Goal: Task Accomplishment & Management: Use online tool/utility

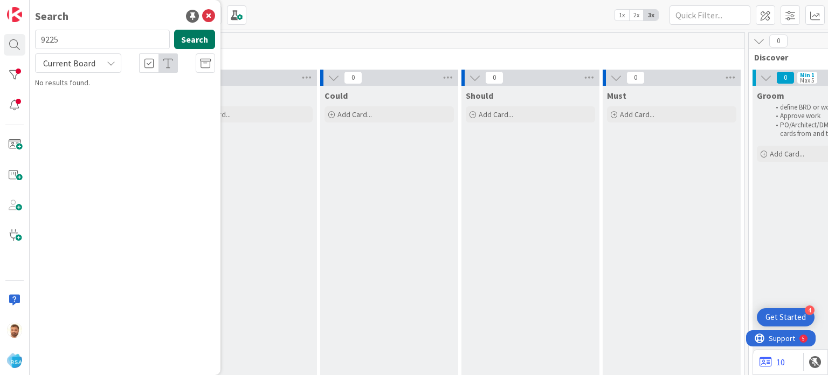
click at [198, 42] on button "Search" at bounding box center [194, 39] width 41 height 19
click at [198, 29] on div "Search 9225 Search Current Board No results found." at bounding box center [125, 187] width 191 height 375
click at [184, 42] on button "Search" at bounding box center [194, 39] width 41 height 19
click at [64, 45] on input "9225" at bounding box center [102, 39] width 135 height 19
type input "9255"
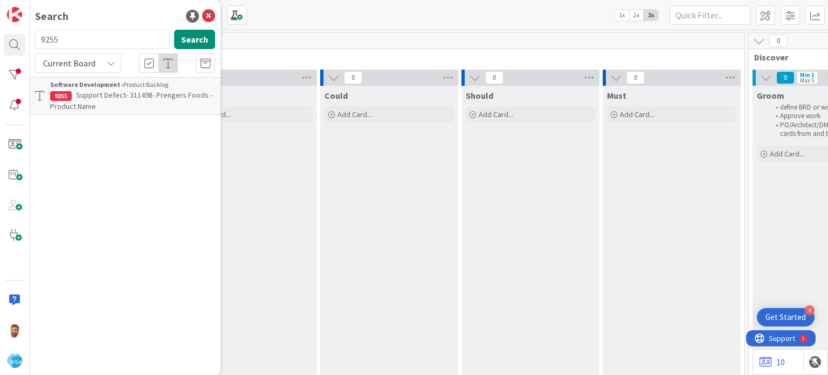
click at [78, 80] on b "Software Development ›" at bounding box center [86, 84] width 73 height 8
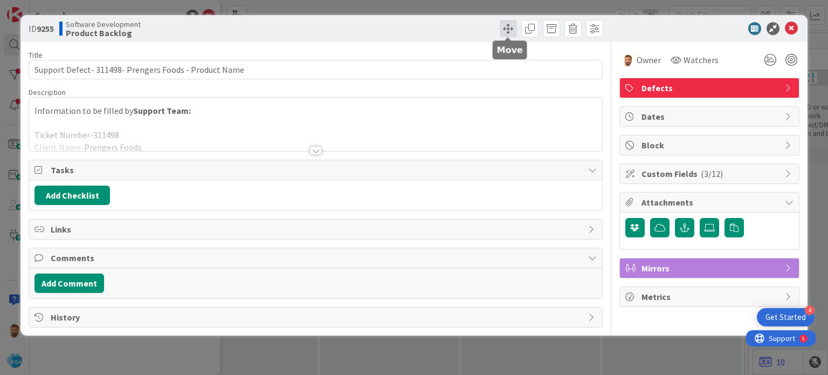
click at [502, 26] on span at bounding box center [508, 28] width 17 height 17
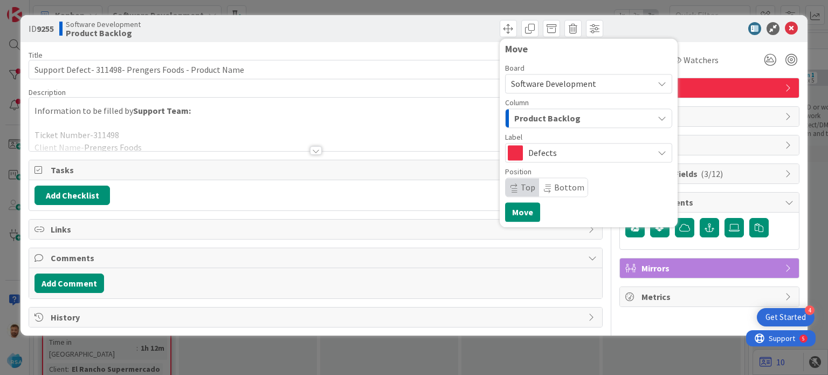
click at [530, 122] on span "Product Backlog" at bounding box center [547, 118] width 66 height 14
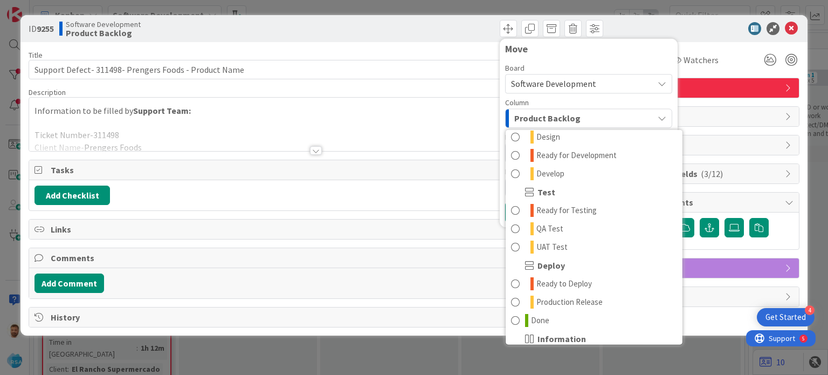
scroll to position [264, 0]
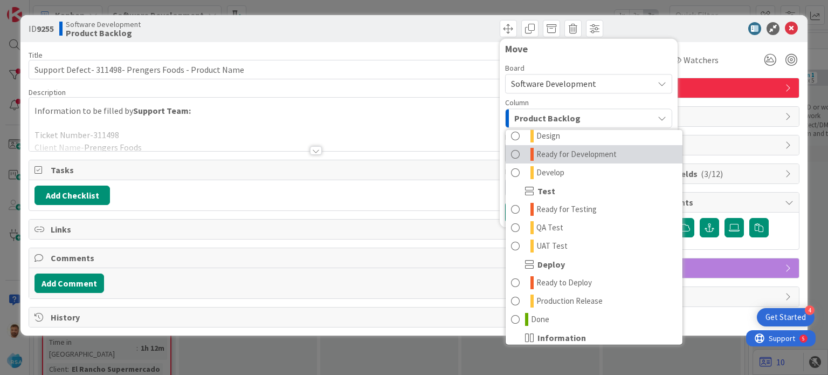
click at [555, 155] on span "Ready for Development" at bounding box center [576, 154] width 80 height 13
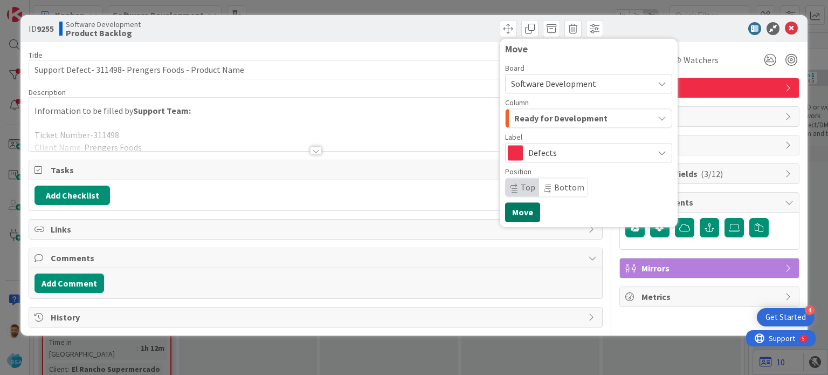
click at [514, 213] on button "Move" at bounding box center [522, 211] width 35 height 19
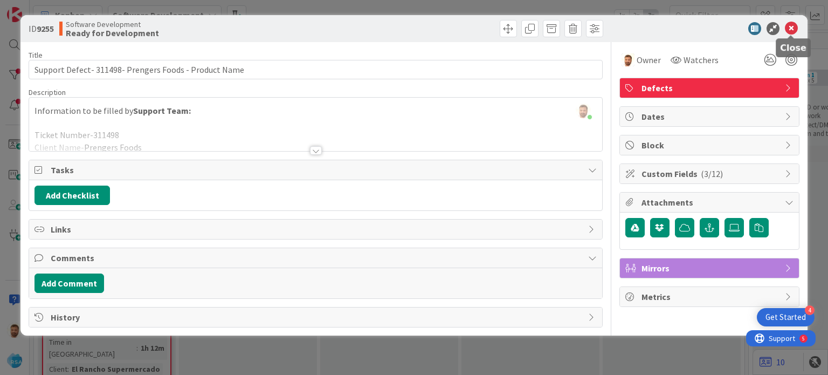
click at [786, 28] on icon at bounding box center [791, 28] width 13 height 13
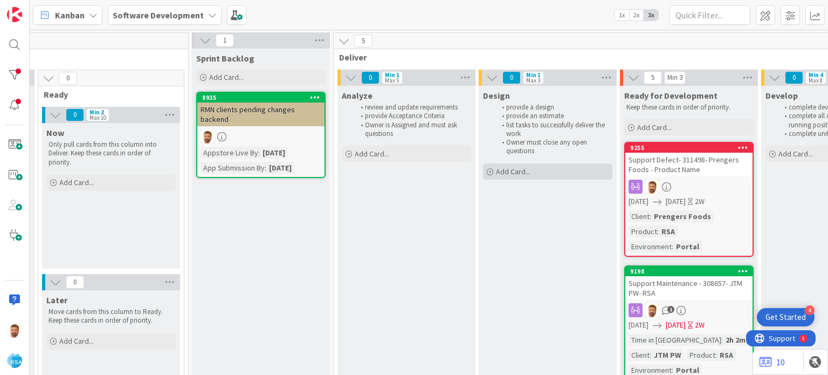
scroll to position [0, 857]
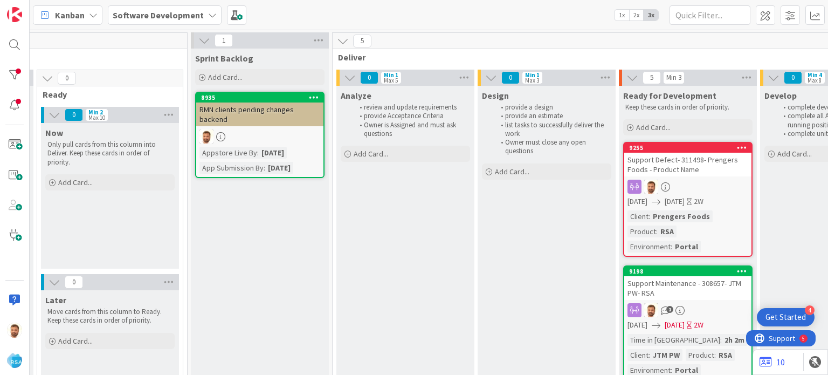
click at [673, 166] on div "Support Defect- 311498- Prengers Foods - Product Name" at bounding box center [687, 165] width 127 height 24
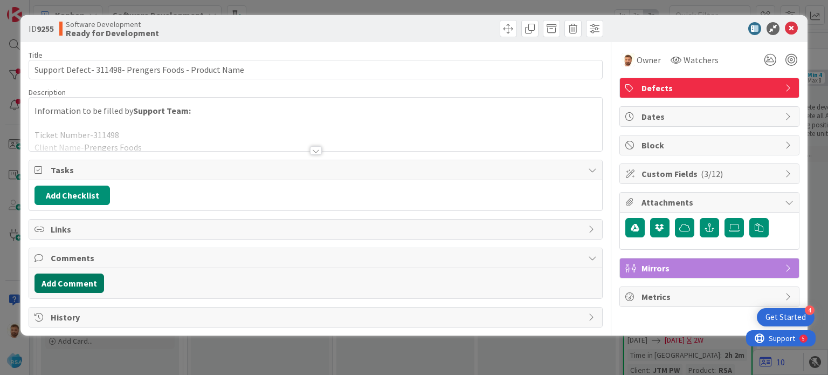
click at [101, 278] on button "Add Comment" at bounding box center [69, 282] width 70 height 19
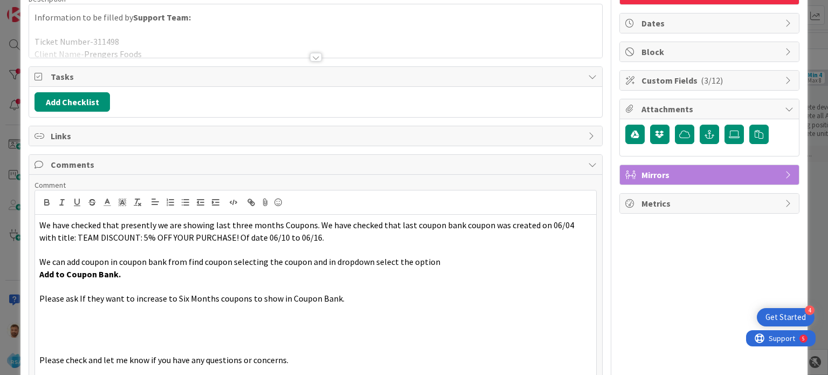
scroll to position [175, 0]
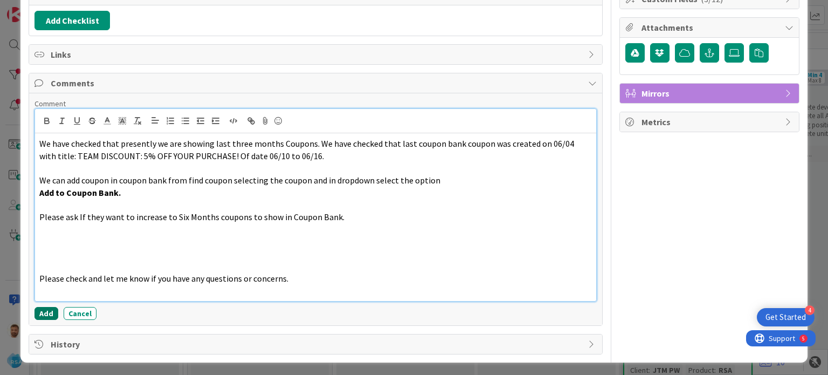
click at [50, 310] on button "Add" at bounding box center [46, 313] width 24 height 13
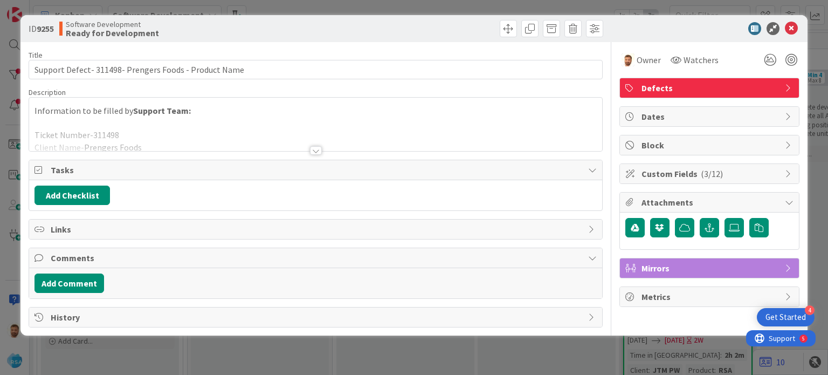
scroll to position [0, 0]
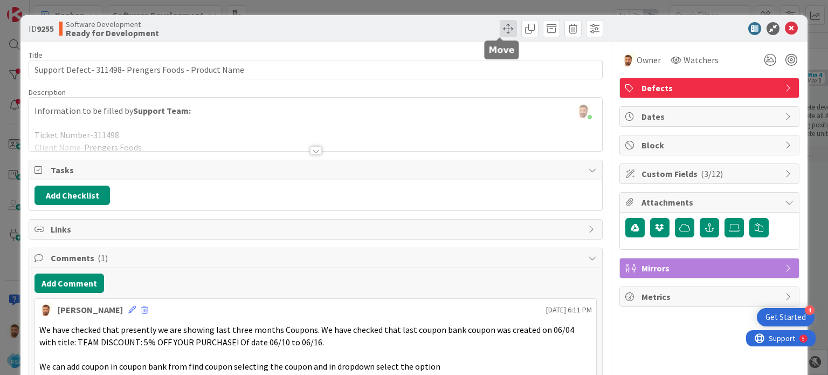
click at [500, 30] on span at bounding box center [508, 28] width 17 height 17
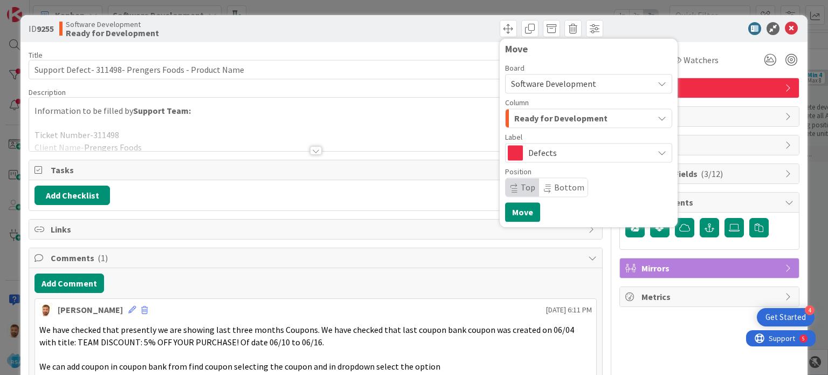
click at [538, 127] on button "Ready for Development" at bounding box center [588, 117] width 167 height 19
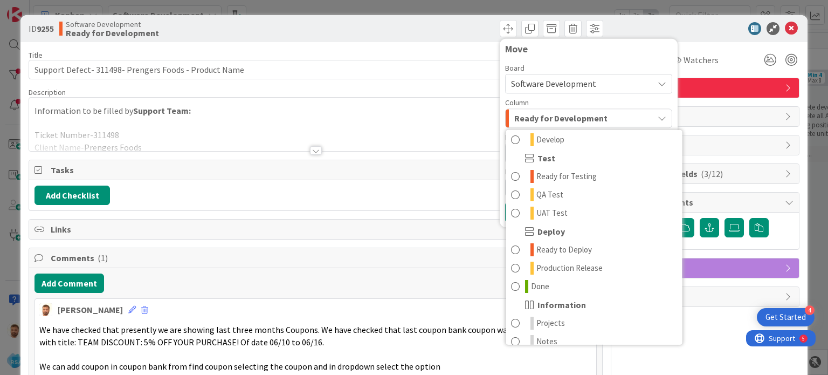
scroll to position [307, 0]
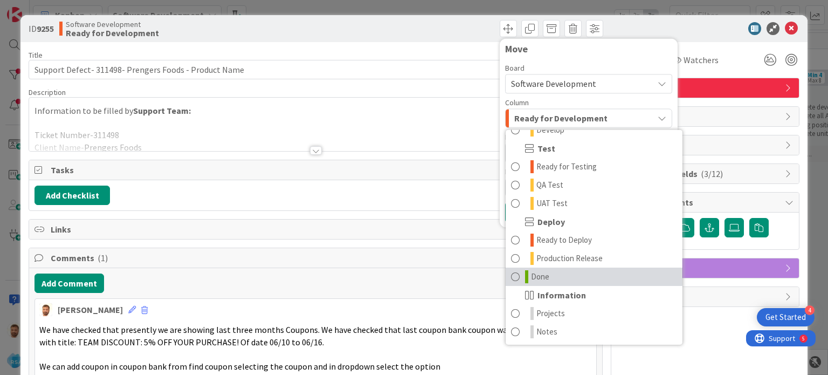
click at [511, 280] on span at bounding box center [515, 276] width 9 height 13
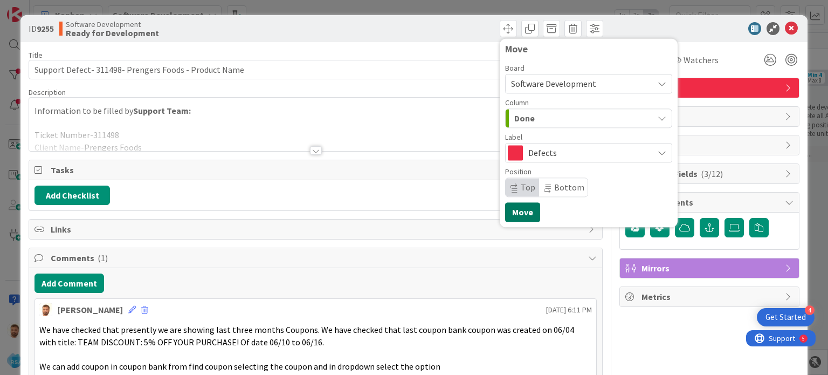
click at [511, 211] on button "Move" at bounding box center [522, 211] width 35 height 19
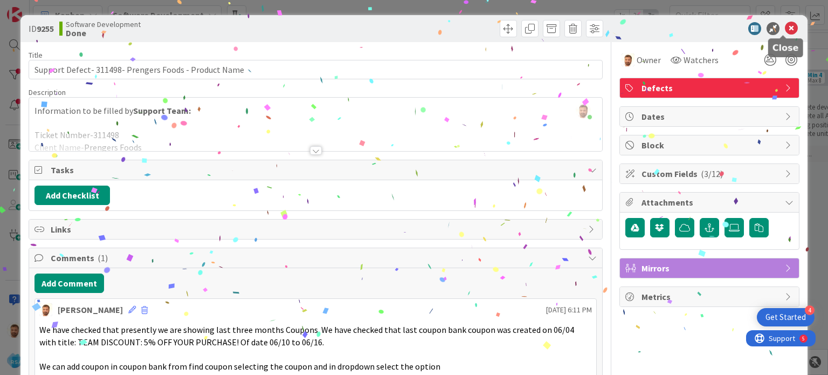
click at [785, 33] on icon at bounding box center [791, 28] width 13 height 13
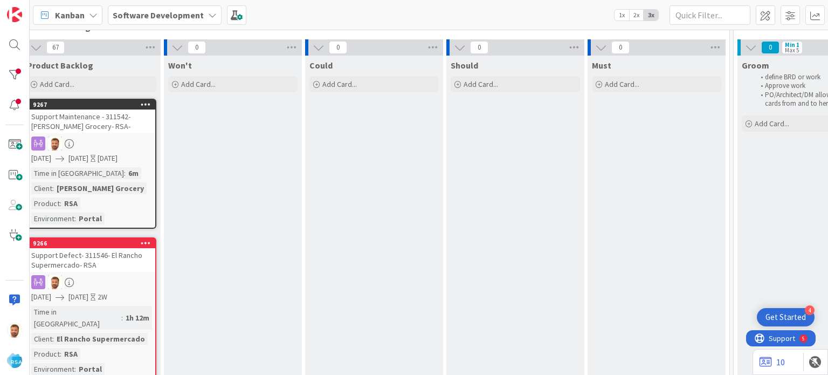
scroll to position [30, 0]
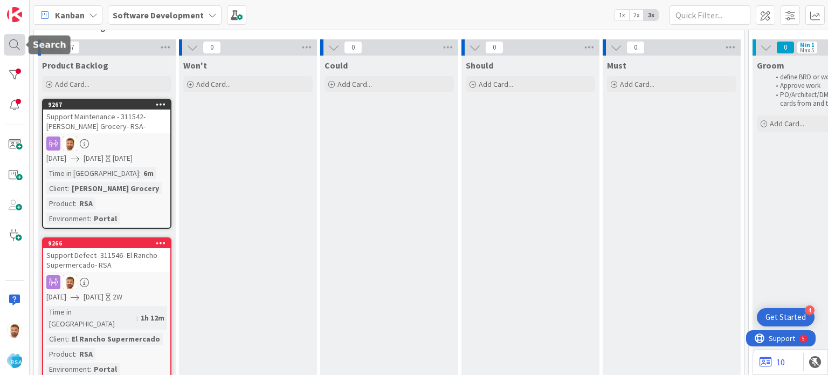
click at [13, 45] on div at bounding box center [15, 45] width 22 height 22
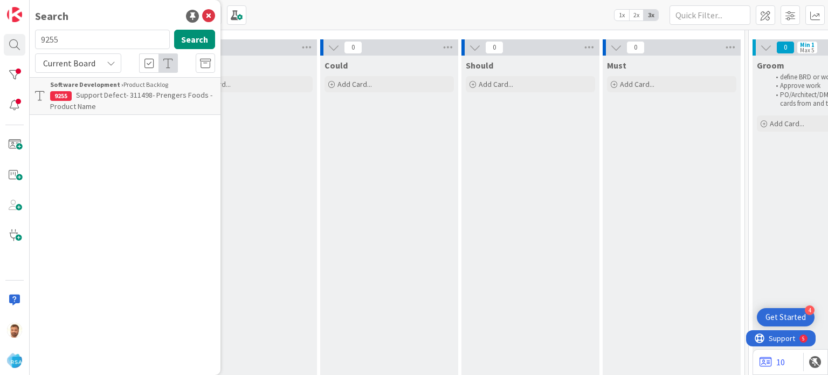
click at [87, 44] on input "9255" at bounding box center [102, 39] width 135 height 19
type input "9257"
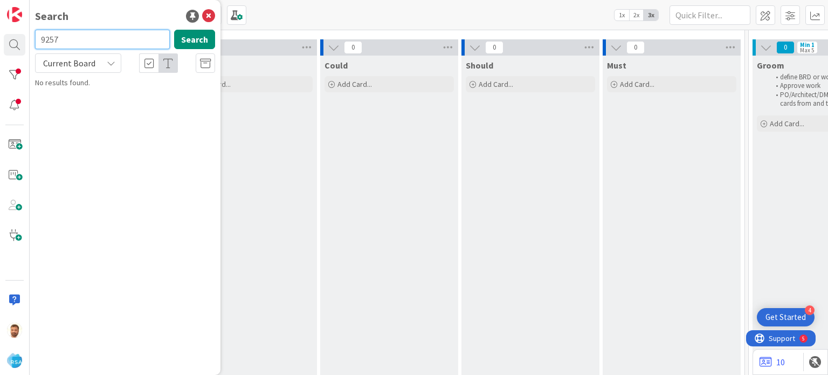
click at [65, 38] on input "9257" at bounding box center [102, 39] width 135 height 19
